Goal: Find specific page/section: Find specific page/section

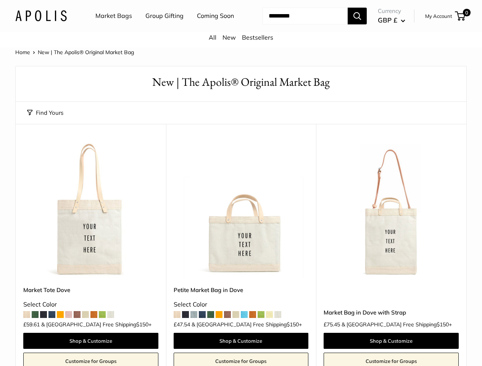
click at [241, 28] on nav "Market Bags Group Gifting Coming Soon" at bounding box center [171, 16] width 182 height 24
click at [163, 28] on ul "Market Bags Group Gifting Coming Soon" at bounding box center [171, 16] width 152 height 24
click at [296, 24] on input "Search..." at bounding box center [305, 16] width 85 height 17
click at [45, 118] on button "Find Yours" at bounding box center [45, 113] width 36 height 11
